Goal: Navigation & Orientation: Understand site structure

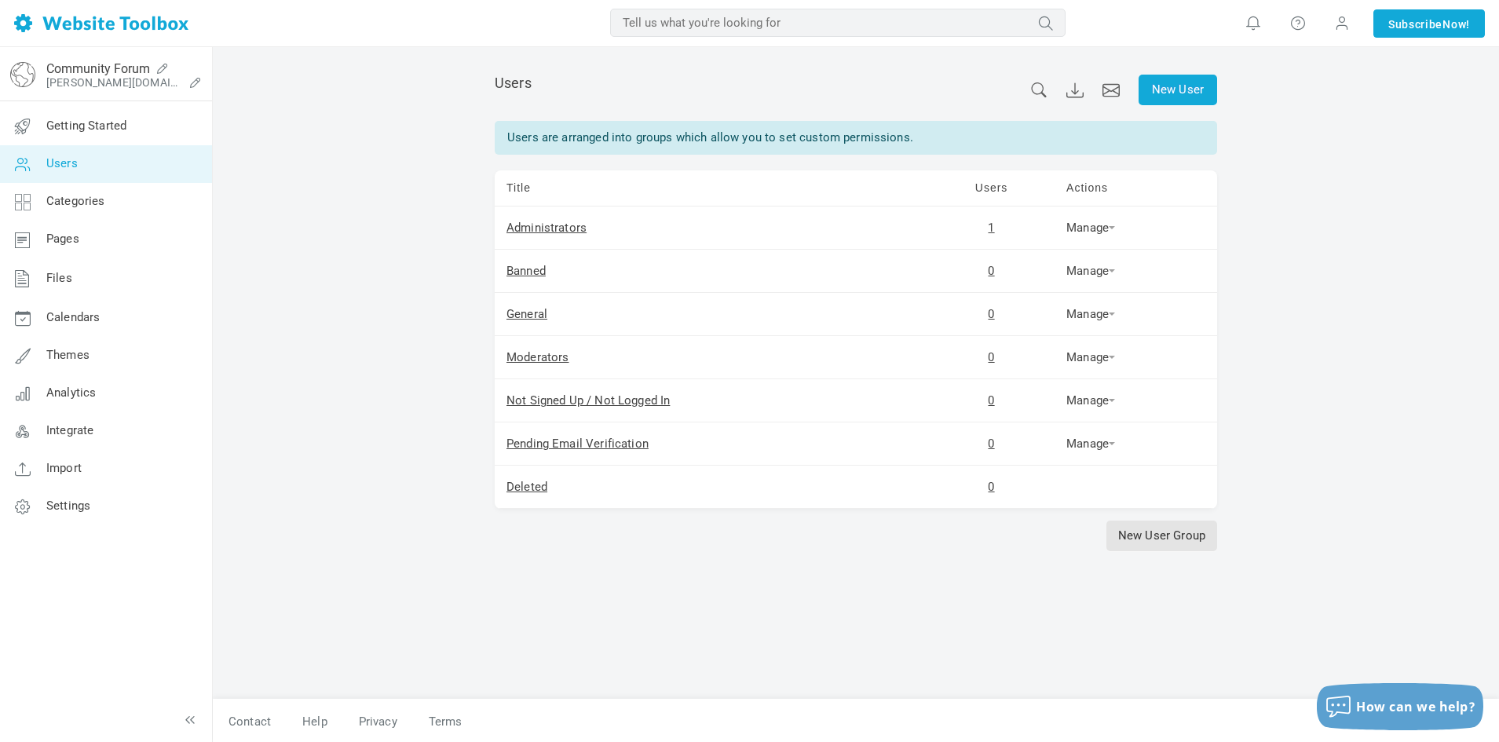
click at [99, 57] on div "Community Forum tennant.discussion.community/?authtoken=40522fc51ee8d05406817a4…" at bounding box center [131, 74] width 170 height 42
click at [99, 73] on link "Community Forum" at bounding box center [98, 68] width 104 height 15
click at [86, 140] on link "Getting Started" at bounding box center [105, 127] width 213 height 38
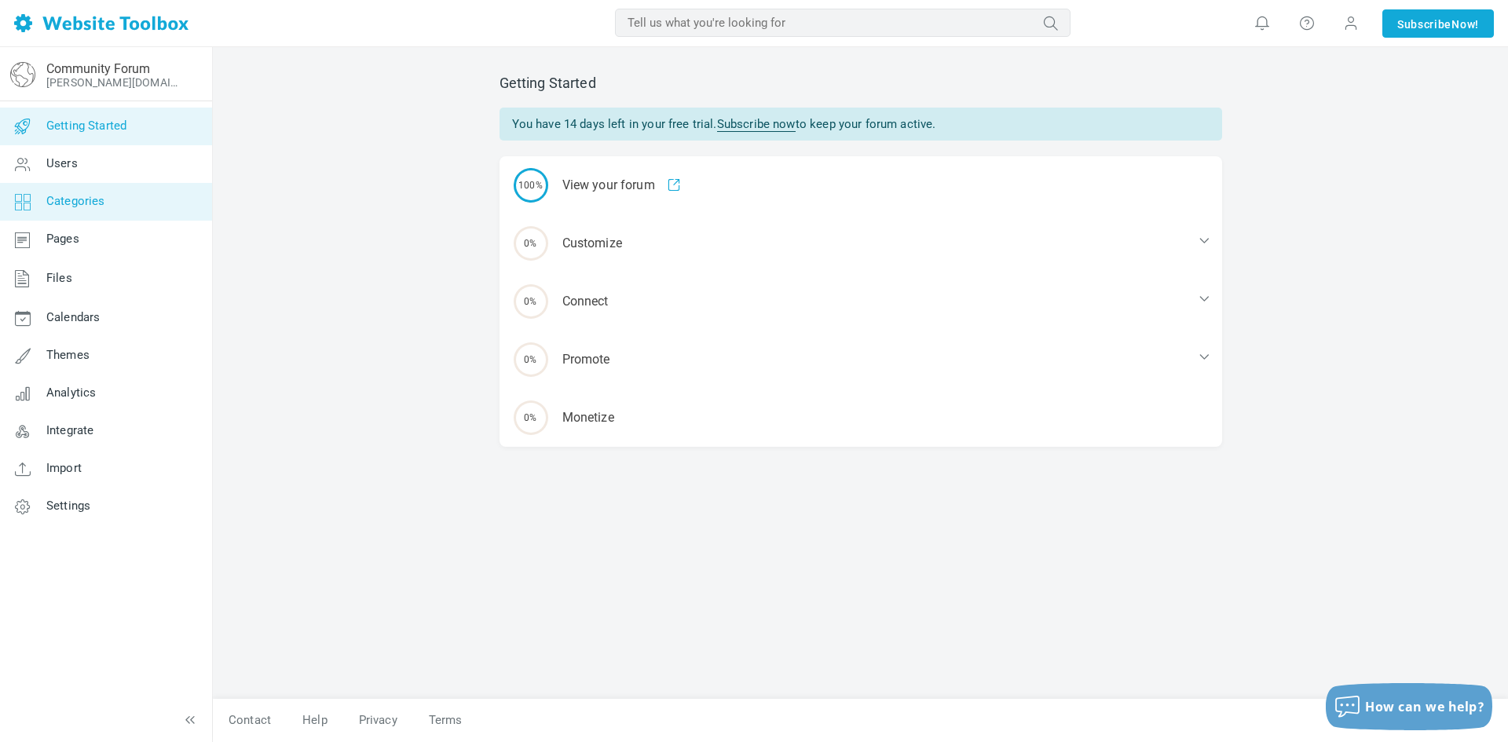
click at [124, 188] on link "Categories" at bounding box center [105, 202] width 213 height 38
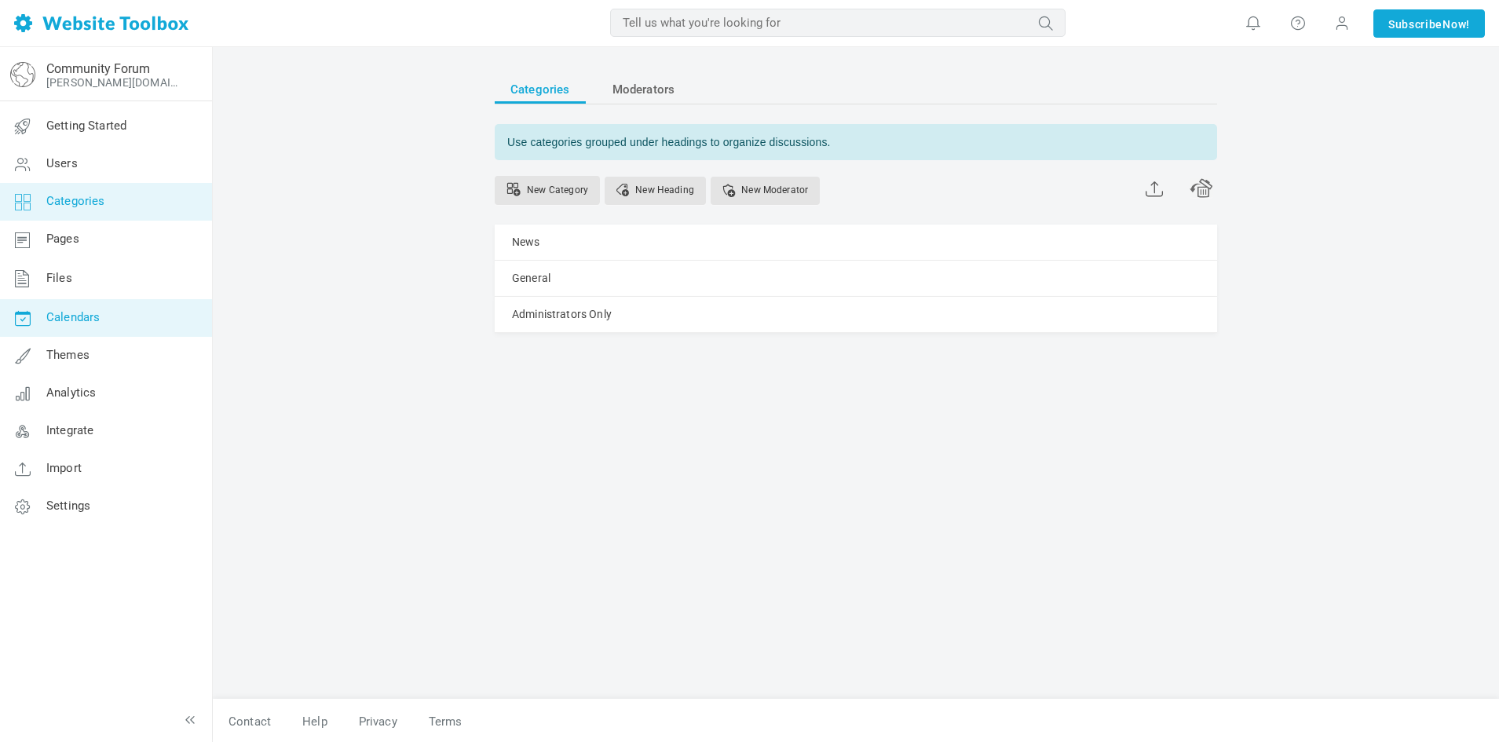
click at [86, 320] on span "Calendars" at bounding box center [72, 317] width 53 height 14
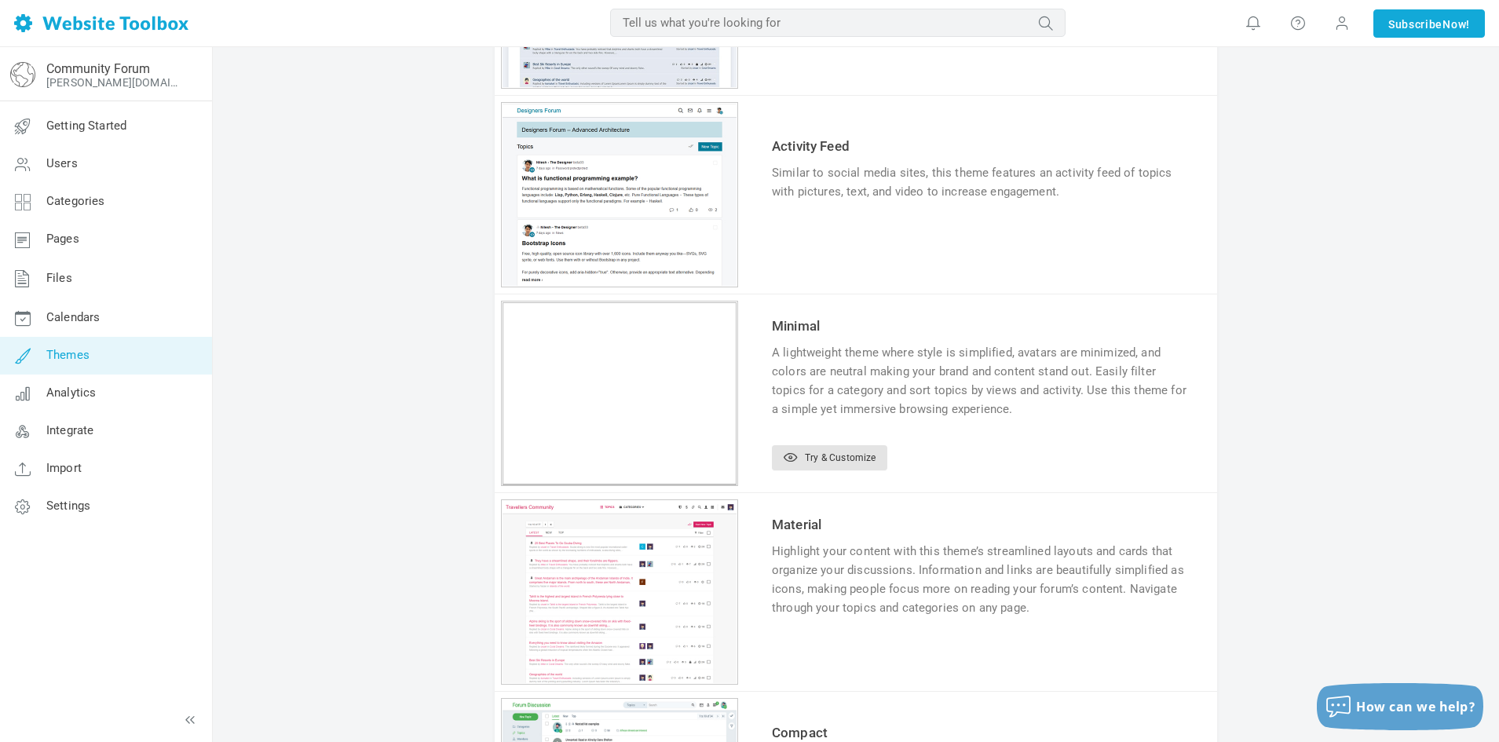
scroll to position [942, 0]
